Goal: Transaction & Acquisition: Purchase product/service

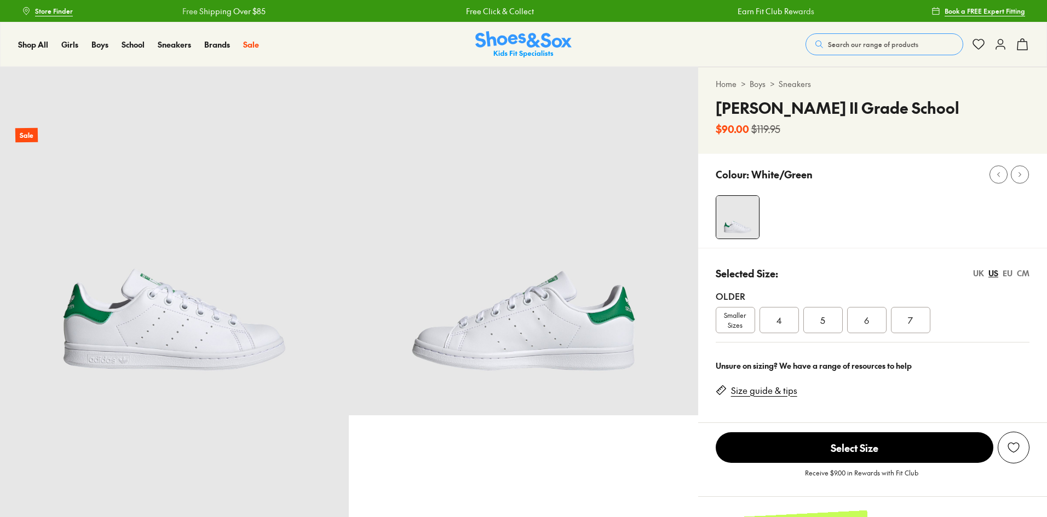
select select "*"
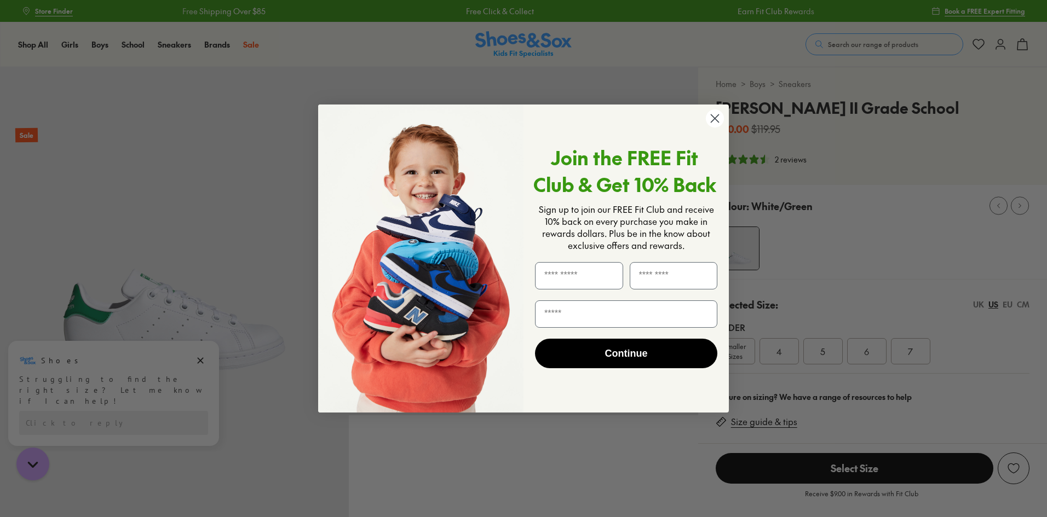
click at [715, 120] on circle "Close dialog" at bounding box center [715, 119] width 18 height 18
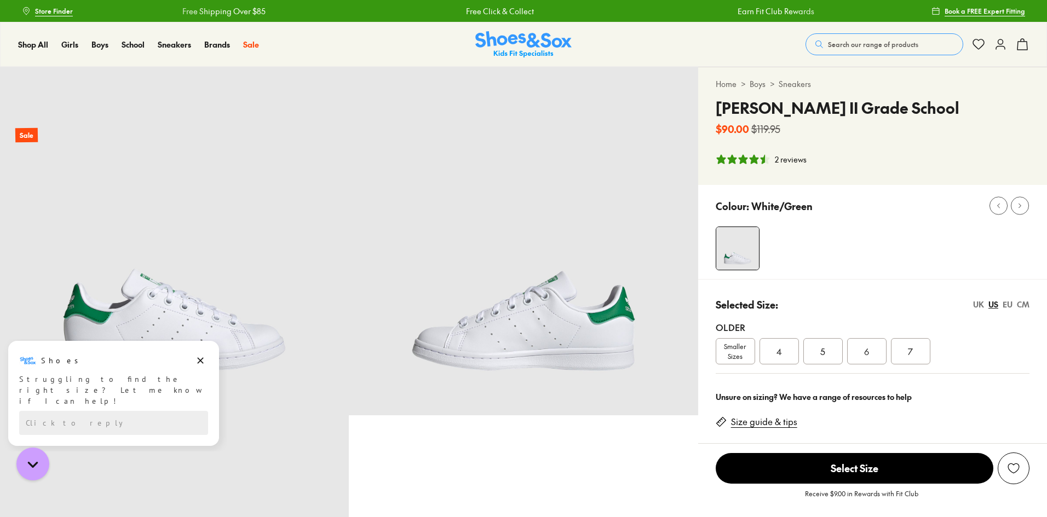
click at [1008, 301] on div "EU" at bounding box center [1008, 304] width 10 height 11
click at [831, 353] on div "37" at bounding box center [822, 351] width 39 height 26
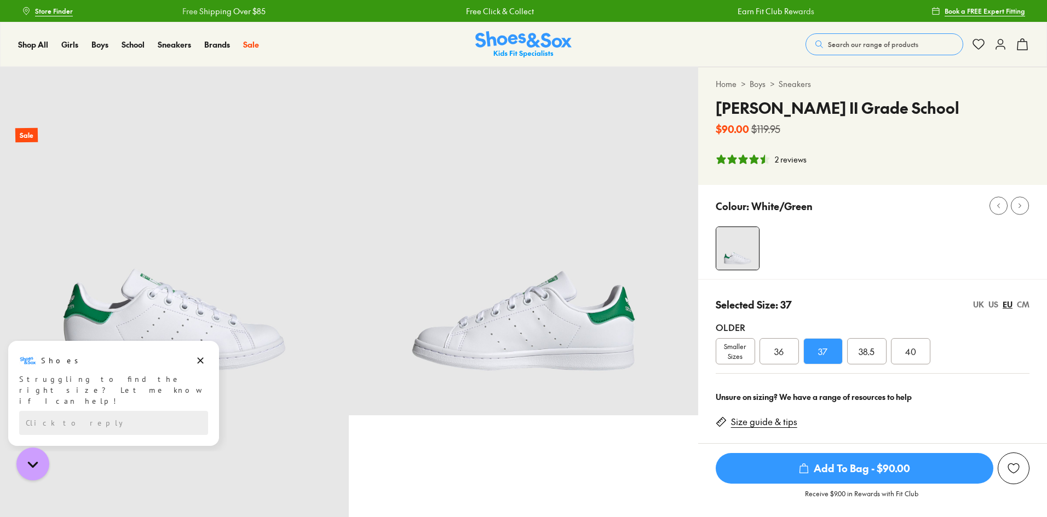
click at [1019, 304] on div "CM" at bounding box center [1023, 304] width 13 height 11
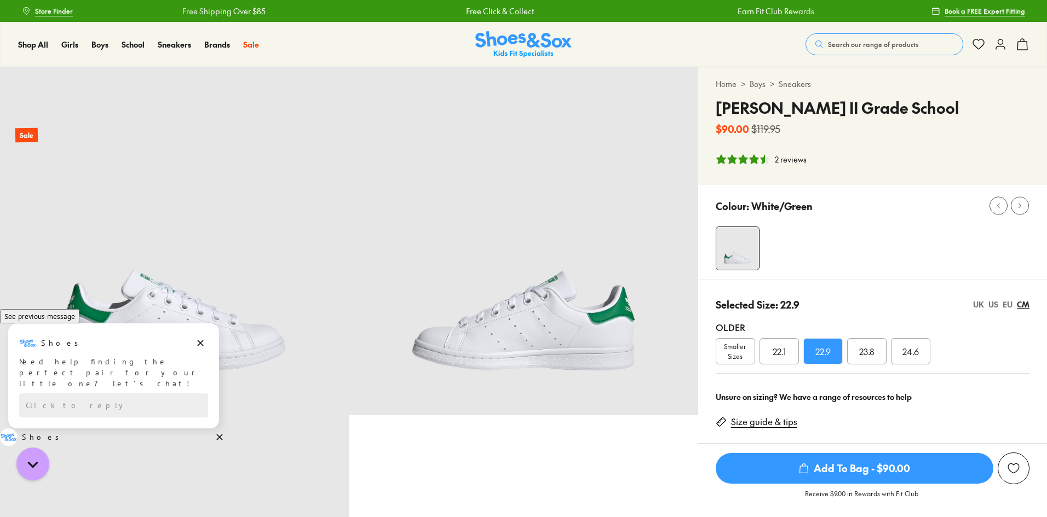
click at [990, 306] on div "US" at bounding box center [993, 304] width 10 height 11
click at [856, 355] on div "6" at bounding box center [866, 351] width 39 height 26
click at [832, 355] on div "5" at bounding box center [822, 351] width 39 height 26
click at [859, 354] on div "6" at bounding box center [866, 351] width 39 height 26
click at [826, 352] on div "5" at bounding box center [822, 351] width 39 height 26
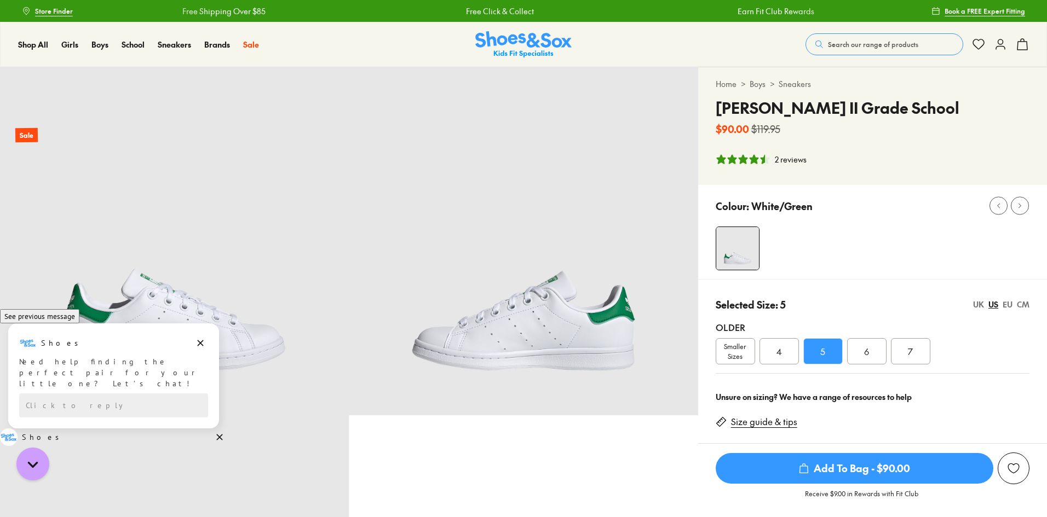
click at [1024, 303] on div "CM" at bounding box center [1023, 304] width 13 height 11
click at [965, 349] on div "Smaller Sizes 22.1 22.9 23.8 24.6" at bounding box center [873, 351] width 314 height 26
click at [996, 305] on div "US" at bounding box center [993, 304] width 10 height 11
click at [1025, 307] on div "CM" at bounding box center [1023, 304] width 13 height 11
click at [862, 251] on div at bounding box center [881, 249] width 331 height 44
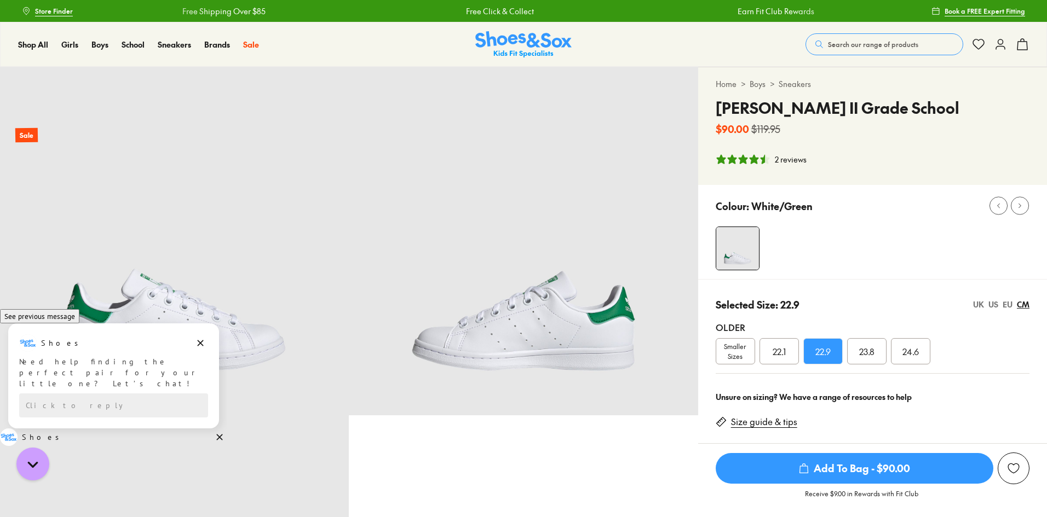
click at [993, 303] on div "US" at bounding box center [993, 304] width 10 height 11
click at [889, 477] on span "Add To Bag - $90.00" at bounding box center [855, 468] width 278 height 31
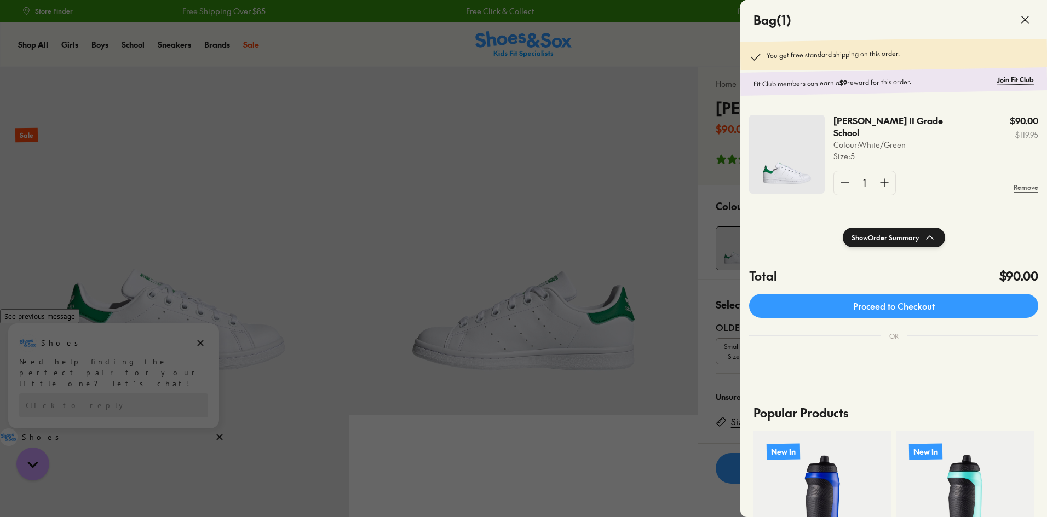
click at [623, 238] on div at bounding box center [523, 258] width 1047 height 517
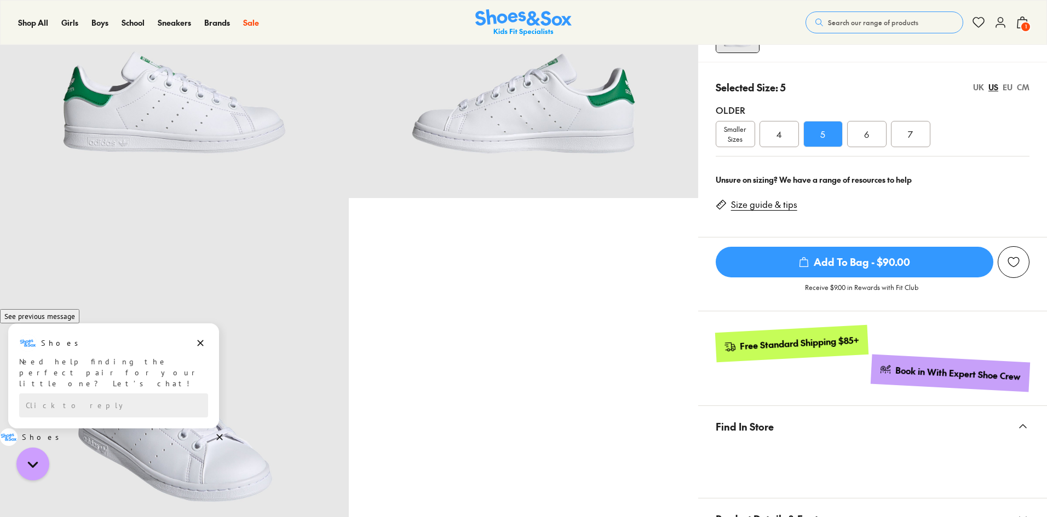
scroll to position [329, 0]
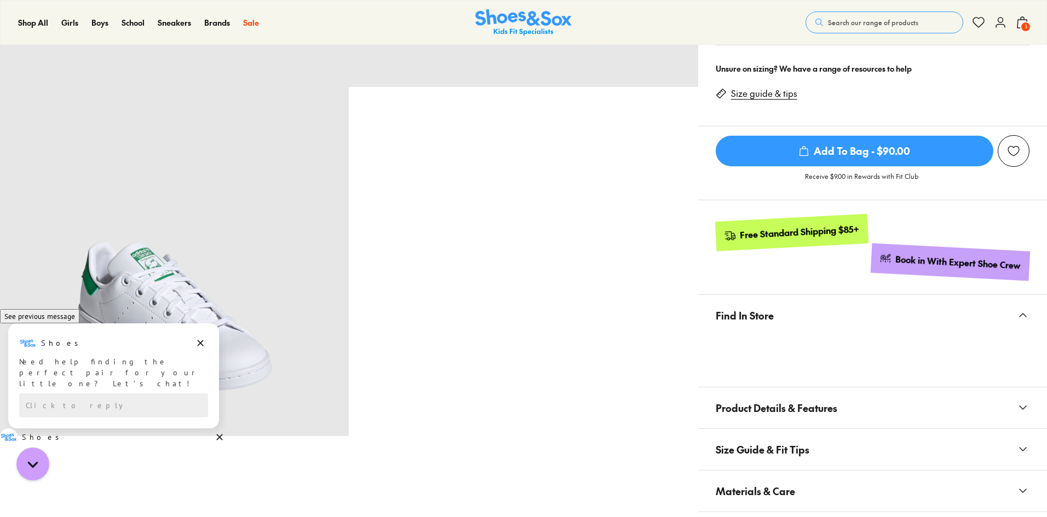
click at [215, 260] on img at bounding box center [174, 261] width 349 height 349
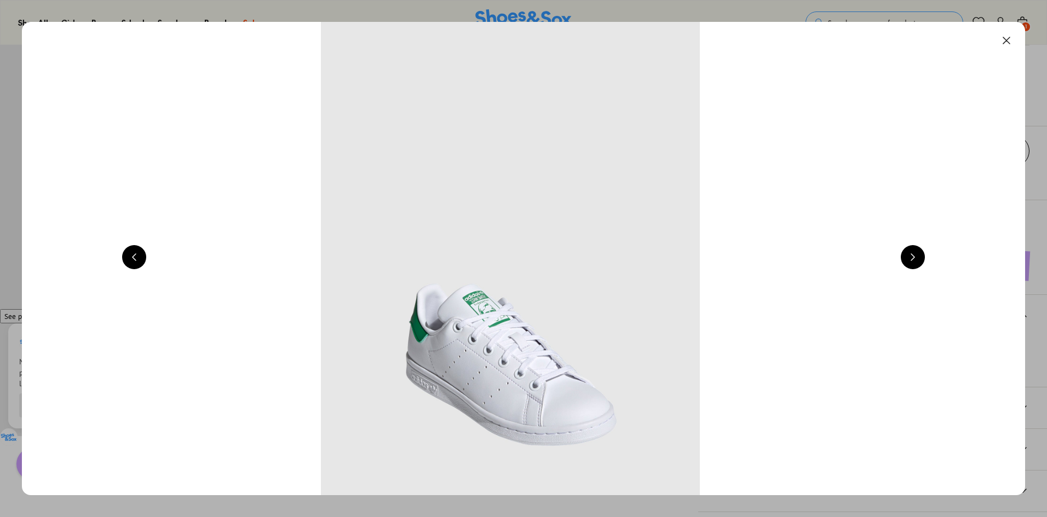
click at [1003, 38] on button at bounding box center [1006, 40] width 24 height 24
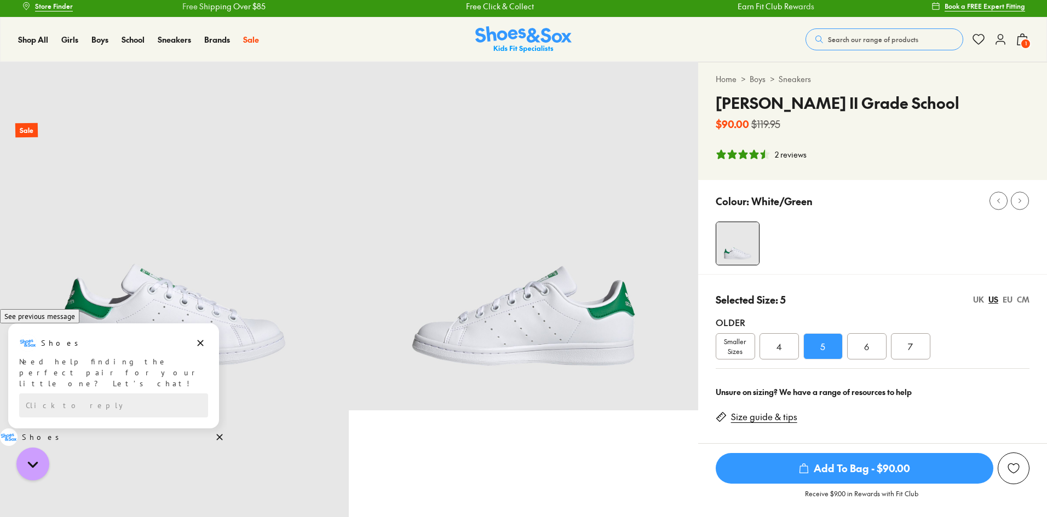
scroll to position [0, 0]
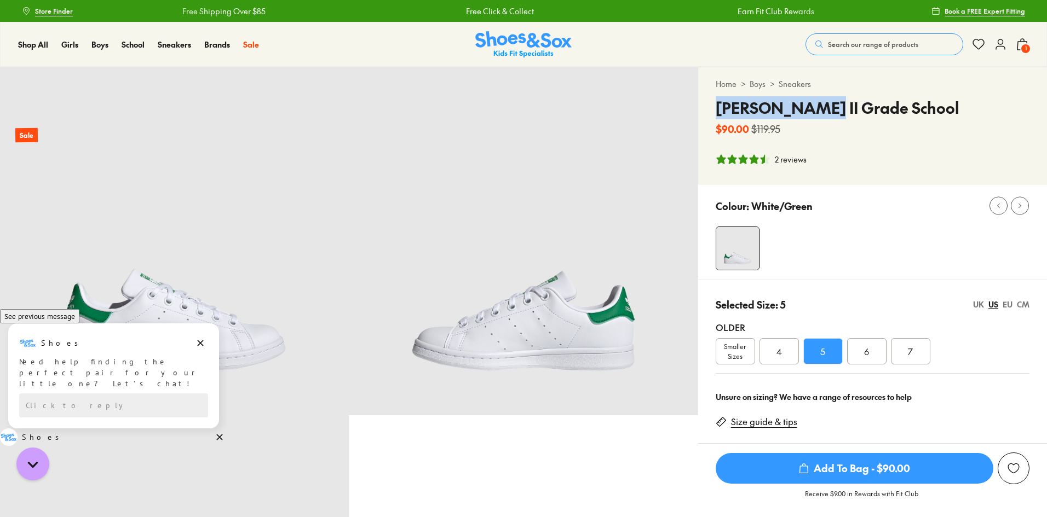
drag, startPoint x: 713, startPoint y: 106, endPoint x: 804, endPoint y: 99, distance: 91.1
click at [804, 99] on div "Home > Boys > Sneakers [PERSON_NAME][GEOGRAPHIC_DATA] $90.00 $119.95 2 reviews" at bounding box center [872, 126] width 349 height 118
